Goal: Ask a question

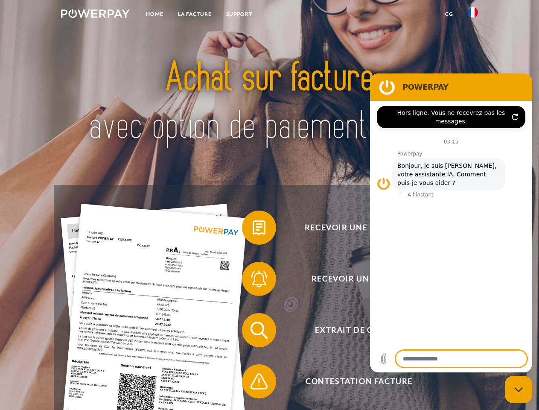
click at [95, 15] on img at bounding box center [95, 13] width 69 height 9
click at [473, 15] on img at bounding box center [473, 12] width 10 height 10
click at [449, 14] on link "CG" at bounding box center [449, 13] width 23 height 15
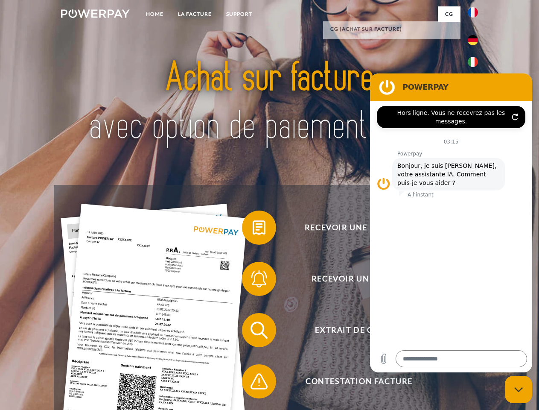
click at [253, 229] on span at bounding box center [246, 227] width 43 height 43
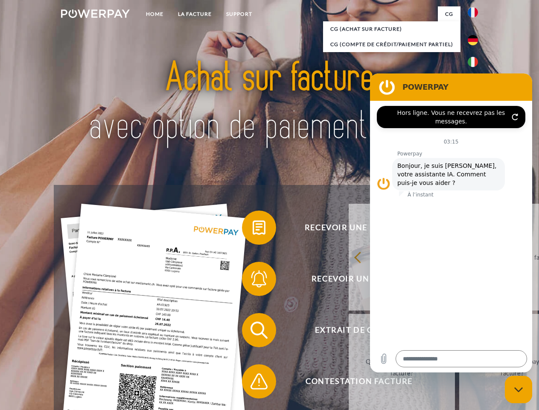
click at [340, 280] on div "retour Pourquoi ai-je reçu une facture? Avez-vous reçu mes paiements, ai-je enc…" at bounding box center [512, 312] width 345 height 220
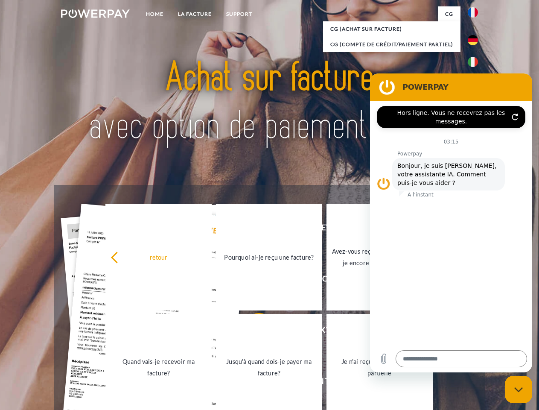
click at [253, 332] on link "Jusqu'à quand dois-je payer ma facture?" at bounding box center [269, 367] width 106 height 107
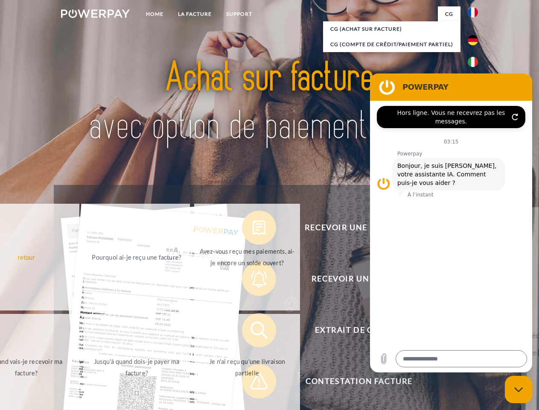
click at [253, 383] on span at bounding box center [246, 381] width 43 height 43
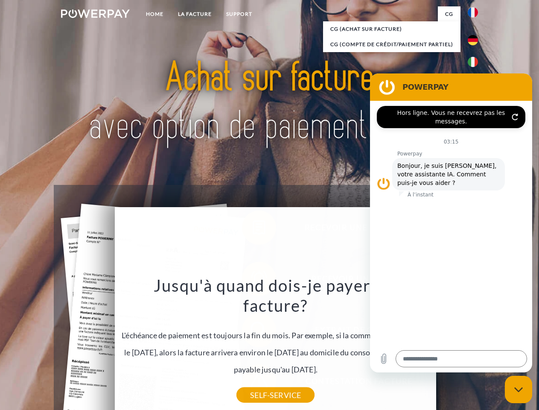
click at [518, 389] on icon "Fermer la fenêtre de messagerie" at bounding box center [518, 390] width 9 height 6
type textarea "*"
